Goal: Find specific page/section

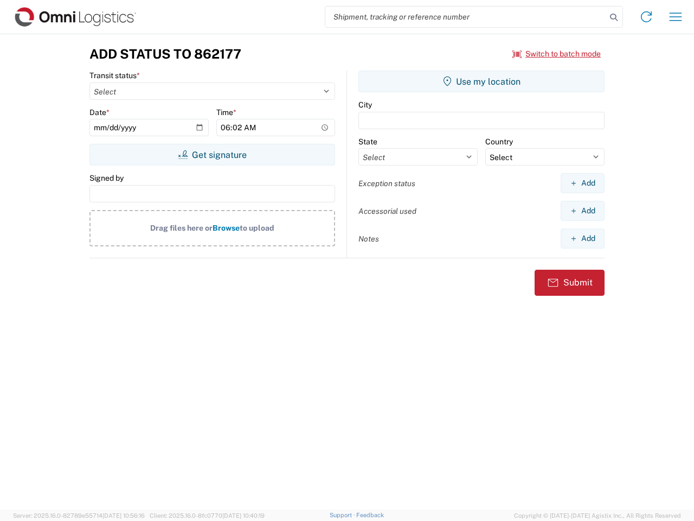
click at [466, 17] on input "search" at bounding box center [465, 17] width 281 height 21
click at [614, 17] on icon at bounding box center [613, 17] width 15 height 15
click at [646, 17] on icon at bounding box center [646, 16] width 17 height 17
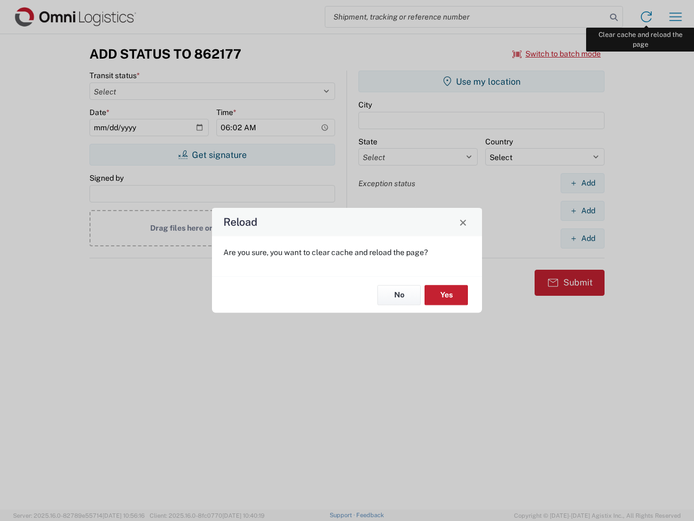
click at [676, 17] on div "Reload Are you sure, you want to clear cache and reload the page? No Yes" at bounding box center [347, 260] width 694 height 521
click at [557, 54] on div "Reload Are you sure, you want to clear cache and reload the page? No Yes" at bounding box center [347, 260] width 694 height 521
click at [212, 155] on div "Reload Are you sure, you want to clear cache and reload the page? No Yes" at bounding box center [347, 260] width 694 height 521
click at [482, 81] on div "Reload Are you sure, you want to clear cache and reload the page? No Yes" at bounding box center [347, 260] width 694 height 521
click at [582, 183] on div "Reload Are you sure, you want to clear cache and reload the page? No Yes" at bounding box center [347, 260] width 694 height 521
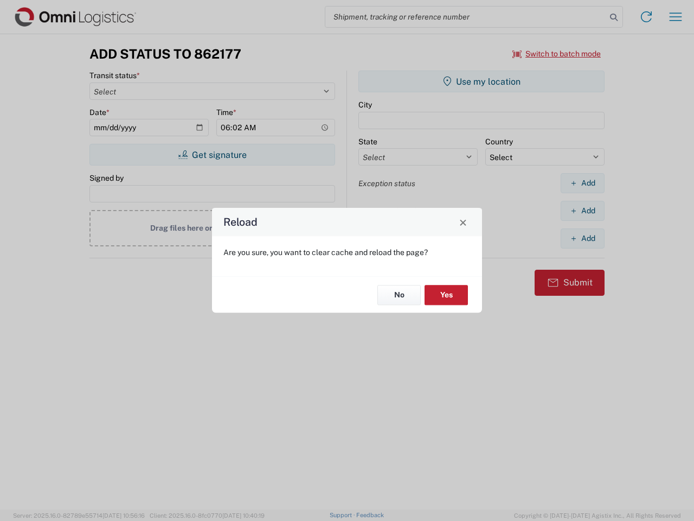
click at [582, 210] on div "Reload Are you sure, you want to clear cache and reload the page? No Yes" at bounding box center [347, 260] width 694 height 521
click at [582, 238] on div "Reload Are you sure, you want to clear cache and reload the page? No Yes" at bounding box center [347, 260] width 694 height 521
